Goal: Transaction & Acquisition: Book appointment/travel/reservation

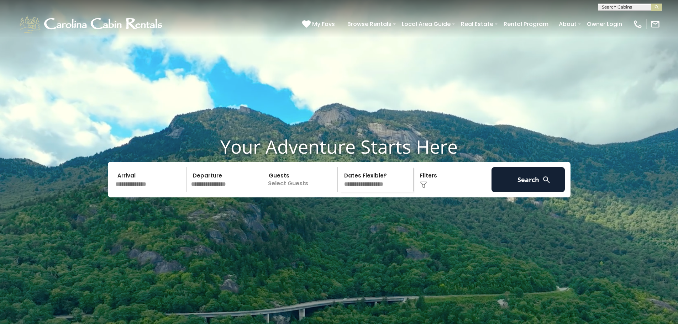
click at [142, 192] on input "text" at bounding box center [150, 179] width 74 height 25
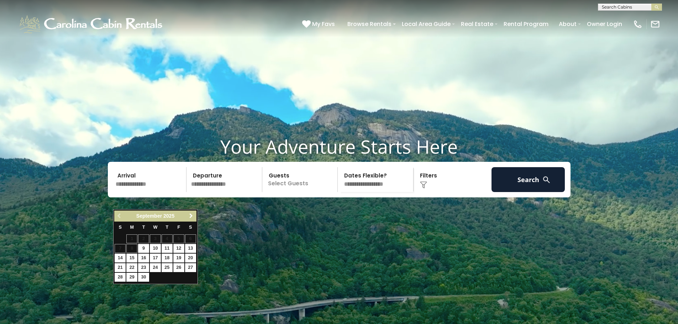
click at [190, 214] on span "Next" at bounding box center [191, 216] width 6 height 6
click at [177, 256] on link "17" at bounding box center [178, 258] width 11 height 9
type input "********"
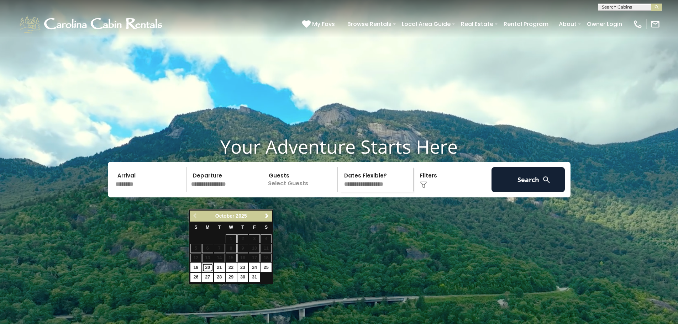
click at [206, 268] on link "20" at bounding box center [207, 267] width 11 height 9
type input "********"
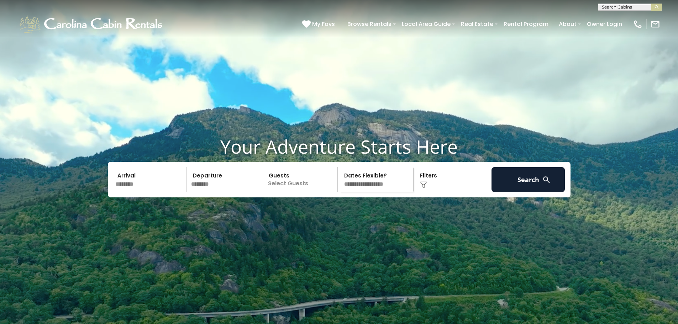
click at [300, 192] on p "Select Guests" at bounding box center [300, 179] width 73 height 25
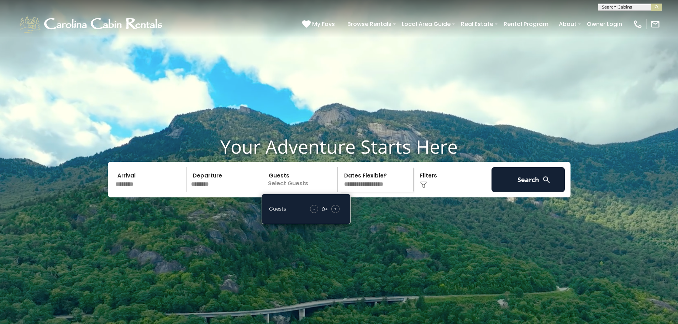
click at [334, 213] on span "+" at bounding box center [335, 208] width 3 height 7
click at [334, 213] on div "+" at bounding box center [335, 209] width 8 height 8
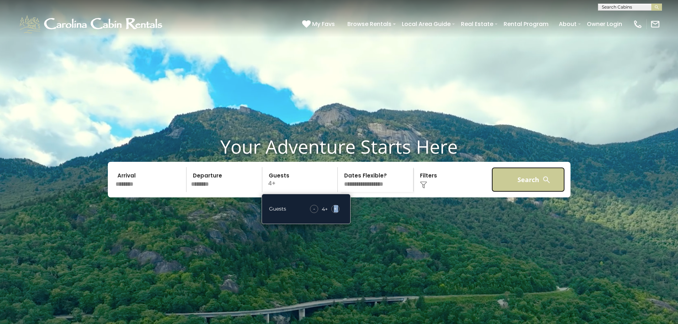
click at [530, 192] on button "Search" at bounding box center [529, 179] width 74 height 25
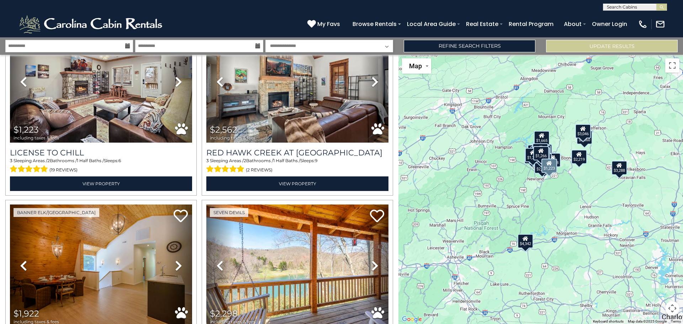
scroll to position [2538, 0]
